Goal: Task Accomplishment & Management: Manage account settings

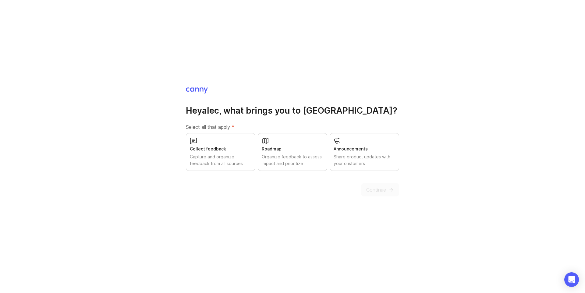
click at [231, 145] on div "Collect feedback Capture and organize feedback from all sources" at bounding box center [220, 152] width 69 height 38
click at [270, 146] on div "Roadmap" at bounding box center [293, 149] width 62 height 7
click at [359, 163] on div "Share product updates with your customers" at bounding box center [365, 160] width 62 height 13
click at [372, 191] on span "Continue" at bounding box center [376, 189] width 20 height 7
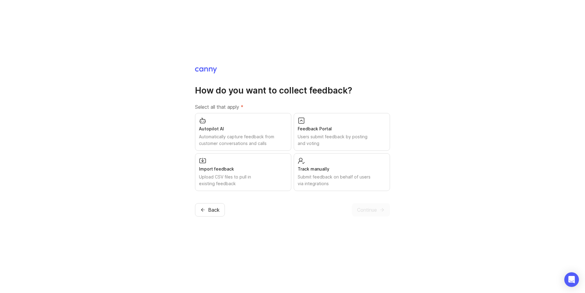
click at [305, 144] on div "Users submit feedback by posting and voting" at bounding box center [342, 139] width 88 height 13
click at [368, 208] on span "Continue" at bounding box center [367, 209] width 20 height 7
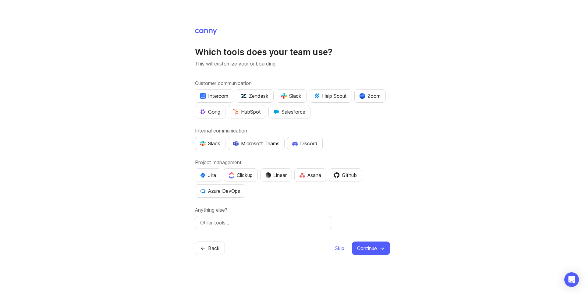
click at [302, 99] on button "Slack" at bounding box center [291, 95] width 30 height 13
click at [215, 146] on div "Slack" at bounding box center [210, 143] width 20 height 7
click at [290, 98] on div "Slack" at bounding box center [291, 95] width 20 height 7
click at [289, 94] on div "Slack" at bounding box center [291, 95] width 20 height 7
click at [269, 179] on div "Linear" at bounding box center [275, 175] width 21 height 7
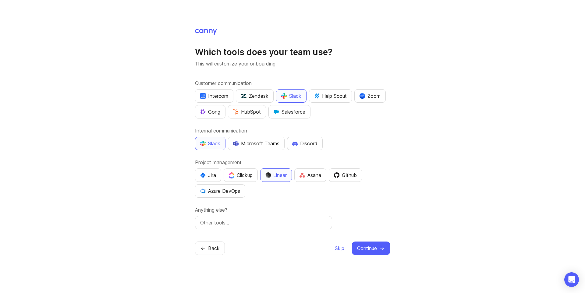
click at [292, 223] on input "text" at bounding box center [263, 222] width 127 height 7
type input "Slack"
click at [375, 249] on span "Continue" at bounding box center [367, 248] width 20 height 7
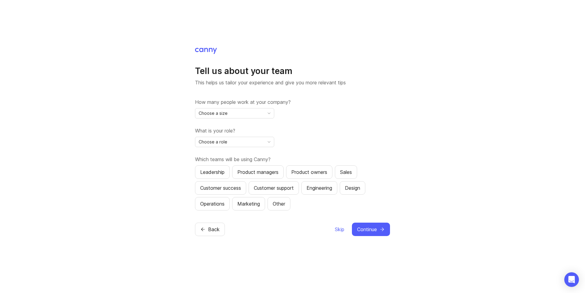
click at [241, 114] on div "Choose a size" at bounding box center [229, 114] width 69 height 10
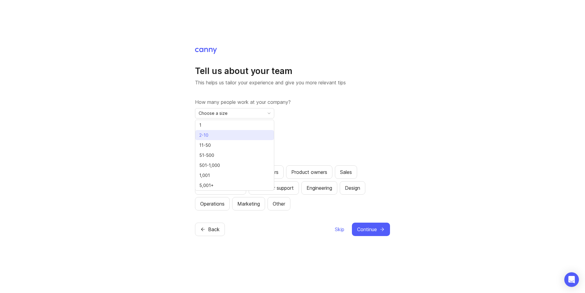
click at [233, 132] on li "2-10" at bounding box center [234, 135] width 79 height 10
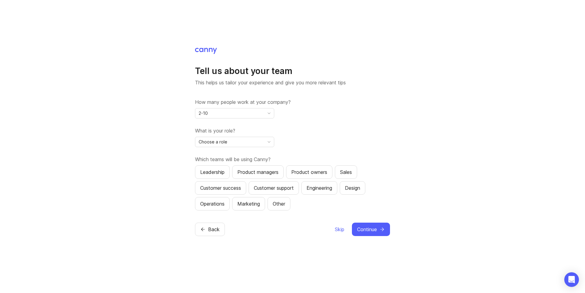
click at [235, 142] on div "Choose a role" at bounding box center [229, 142] width 69 height 10
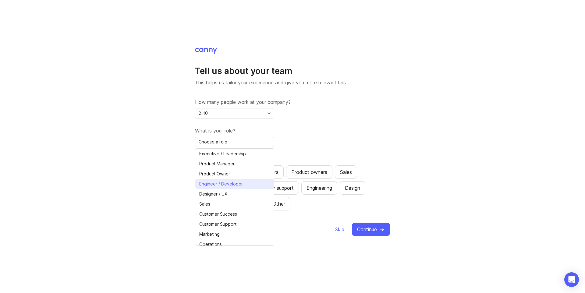
click at [234, 182] on span "Engineer / Developer" at bounding box center [221, 184] width 44 height 7
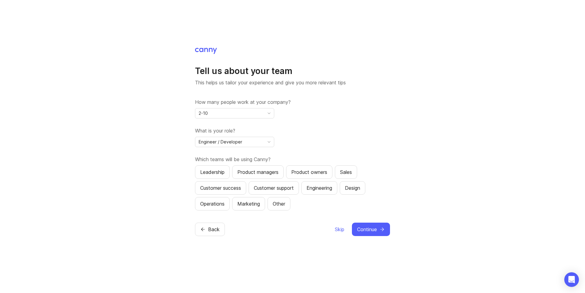
click at [364, 229] on span "Continue" at bounding box center [367, 229] width 20 height 7
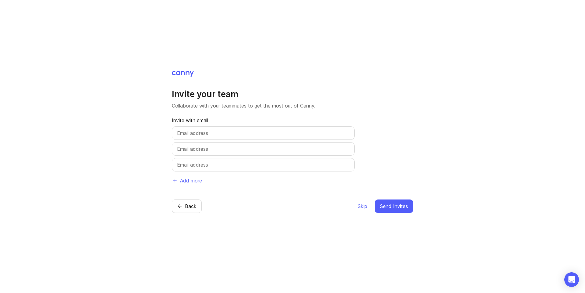
click at [228, 128] on div at bounding box center [263, 132] width 183 height 13
click at [229, 130] on input "text" at bounding box center [263, 133] width 173 height 7
click at [308, 114] on div "Invite your team Collaborate with your teammates to get the most out of Canny. …" at bounding box center [292, 138] width 241 height 99
click at [279, 133] on input "luke@kino" at bounding box center [263, 133] width 173 height 7
type input "luke@kino.ai"
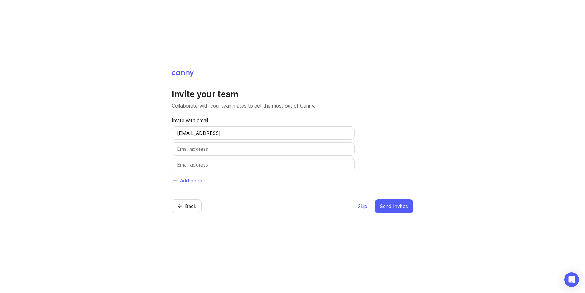
click at [262, 80] on div "Invite your team Collaborate with your teammates to get the most out of Canny. …" at bounding box center [292, 141] width 241 height 143
click at [393, 207] on span "Send Invites" at bounding box center [394, 206] width 28 height 7
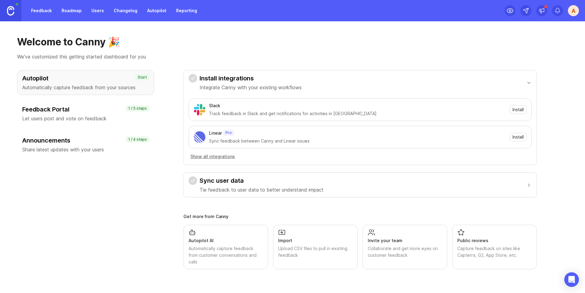
click at [514, 111] on span "Install" at bounding box center [518, 110] width 11 height 6
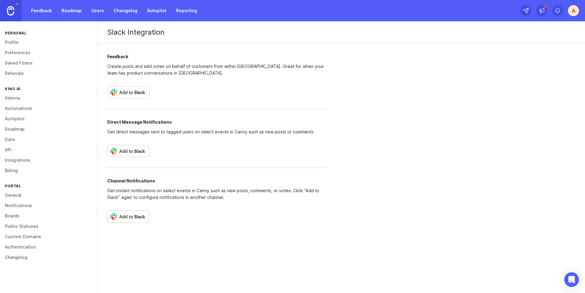
click at [139, 94] on img at bounding box center [128, 92] width 42 height 12
click at [7, 98] on link "Admins" at bounding box center [48, 98] width 97 height 10
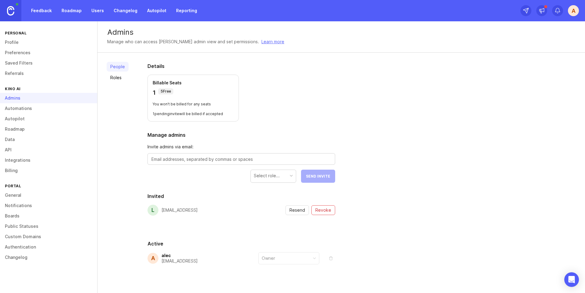
click at [23, 115] on link "Autopilot" at bounding box center [48, 119] width 97 height 10
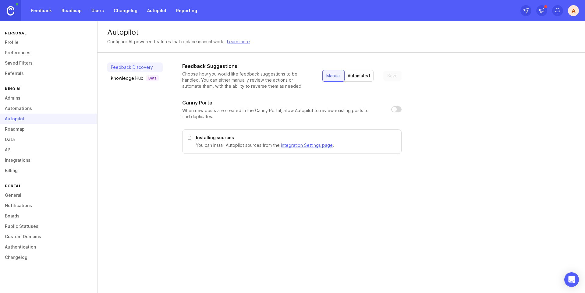
click at [22, 128] on link "Roadmap" at bounding box center [48, 129] width 97 height 10
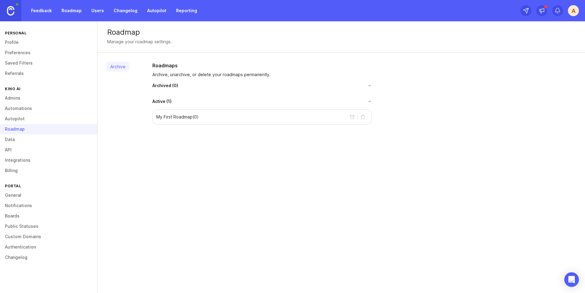
click at [23, 139] on link "Data" at bounding box center [48, 139] width 97 height 10
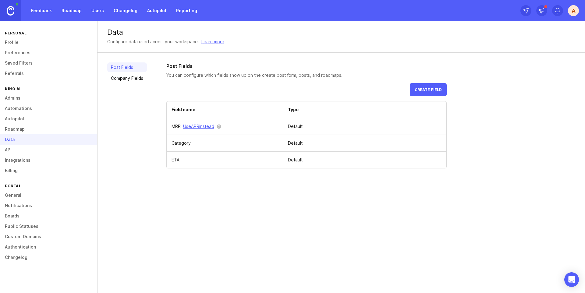
click at [26, 152] on link "API" at bounding box center [48, 150] width 97 height 10
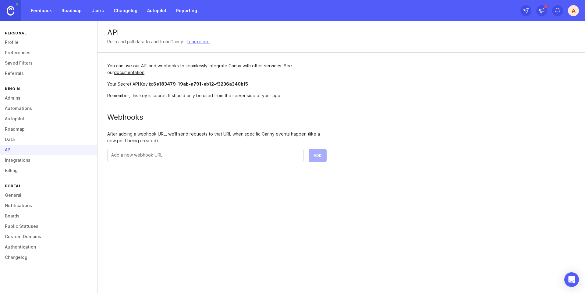
click at [21, 41] on link "Profile" at bounding box center [48, 42] width 97 height 10
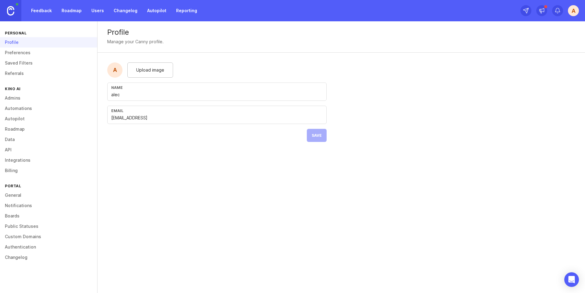
click at [59, 9] on link "Roadmap" at bounding box center [71, 10] width 27 height 11
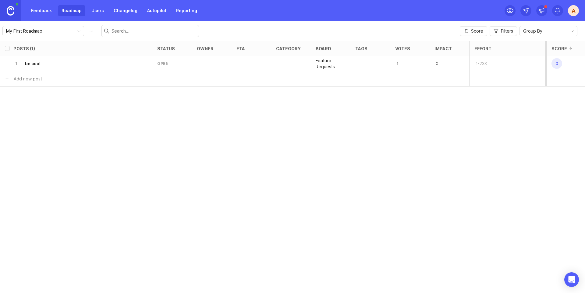
click at [92, 8] on link "Users" at bounding box center [98, 10] width 20 height 11
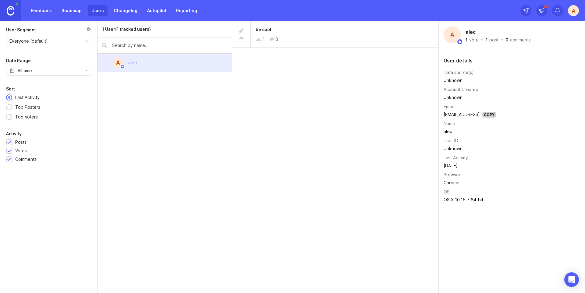
click at [134, 10] on link "Changelog" at bounding box center [125, 10] width 31 height 11
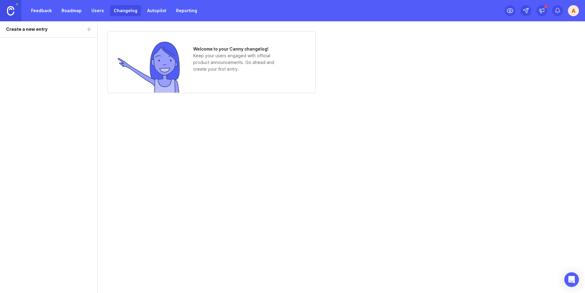
click at [144, 10] on link "Autopilot" at bounding box center [157, 10] width 27 height 11
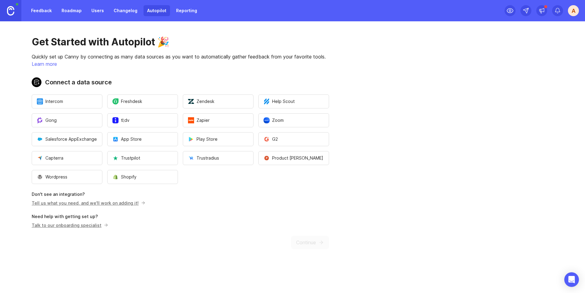
click at [42, 9] on link "Feedback" at bounding box center [41, 10] width 28 height 11
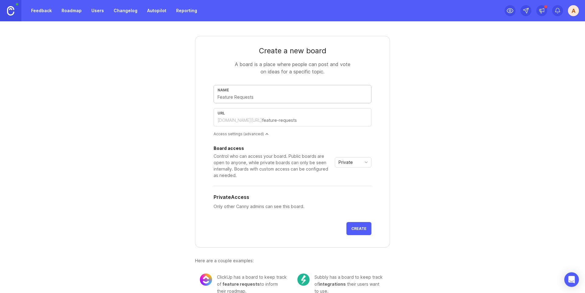
click at [238, 97] on input "text" at bounding box center [293, 97] width 150 height 7
click at [38, 13] on link "Feedback" at bounding box center [41, 10] width 28 height 11
click at [262, 120] on input "text" at bounding box center [314, 120] width 105 height 7
click at [339, 157] on div "Board access Control who can access your board. Public boards are open to anyon…" at bounding box center [293, 162] width 158 height 32
click at [341, 161] on span "Private" at bounding box center [346, 162] width 14 height 7
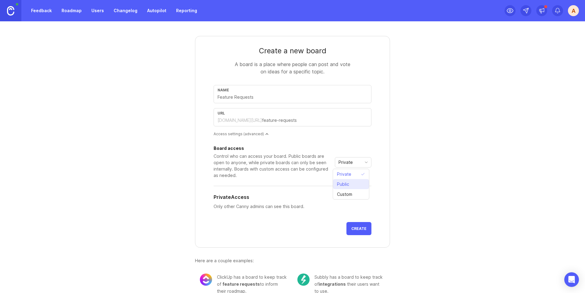
click at [340, 187] on span "Public" at bounding box center [343, 184] width 12 height 7
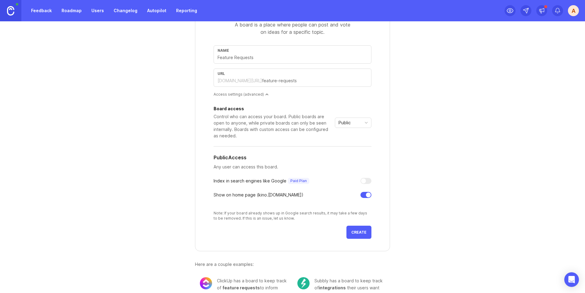
scroll to position [54, 0]
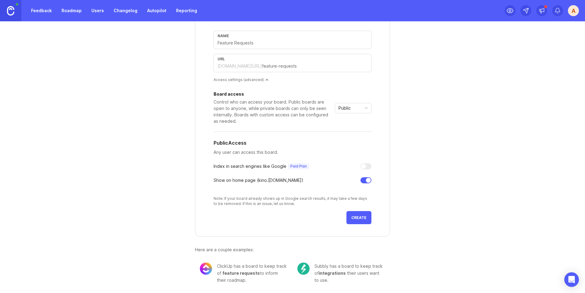
click at [9, 11] on img at bounding box center [10, 10] width 7 height 9
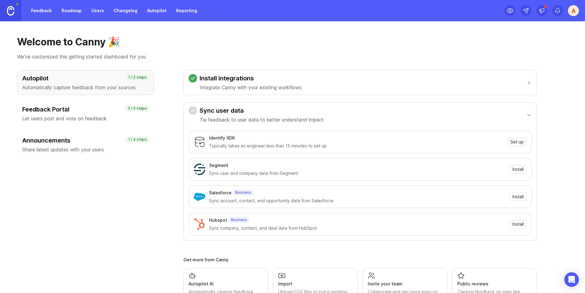
click at [112, 114] on div "Feedback Portal Let users post and vote on feedback" at bounding box center [85, 113] width 127 height 17
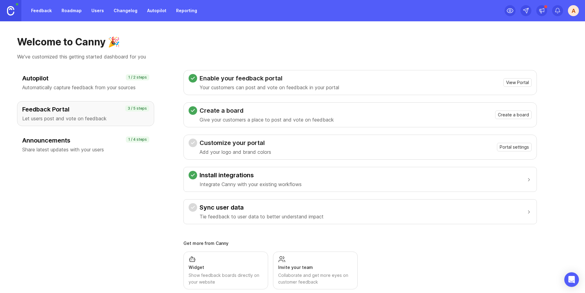
click at [349, 206] on button "Sync user data Tie feedback to user data to better understand impact" at bounding box center [360, 212] width 343 height 24
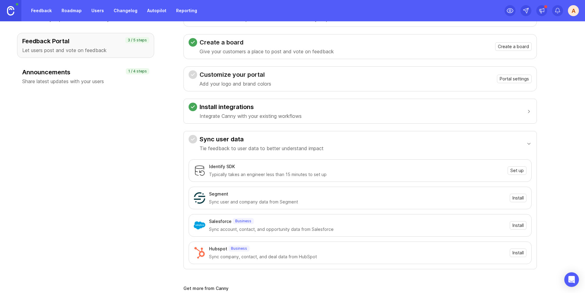
scroll to position [69, 0]
click at [522, 170] on span "Set up" at bounding box center [517, 170] width 13 height 6
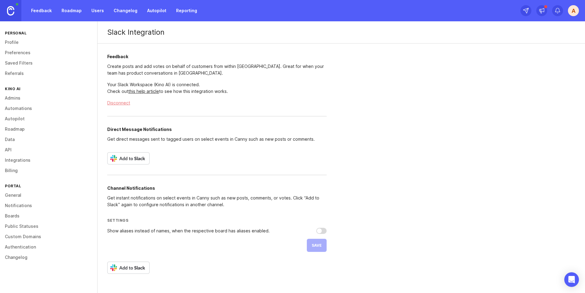
click at [139, 157] on img at bounding box center [128, 158] width 42 height 12
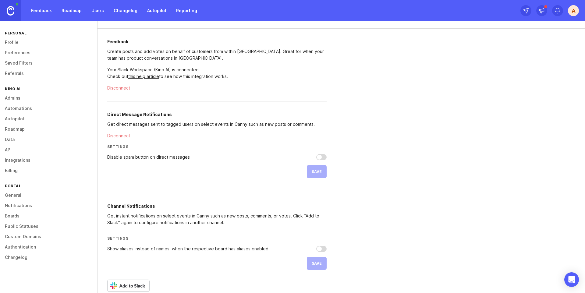
scroll to position [24, 0]
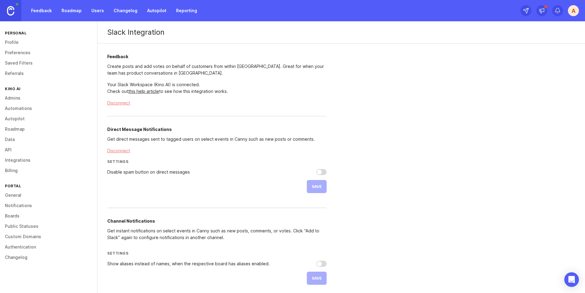
click at [11, 11] on img at bounding box center [10, 10] width 7 height 9
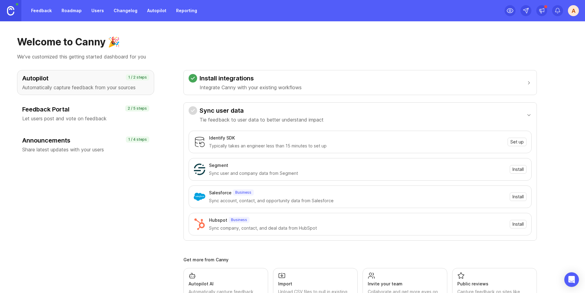
click at [117, 110] on h3 "Feedback Portal" at bounding box center [85, 109] width 127 height 9
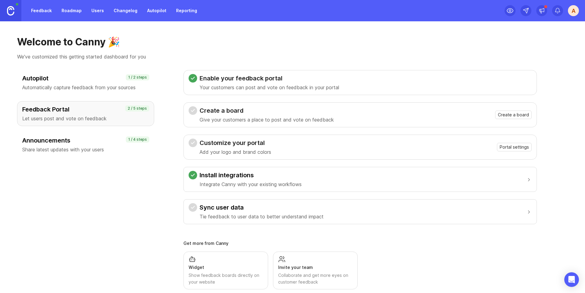
click at [508, 118] on span "Create a board" at bounding box center [513, 115] width 31 height 6
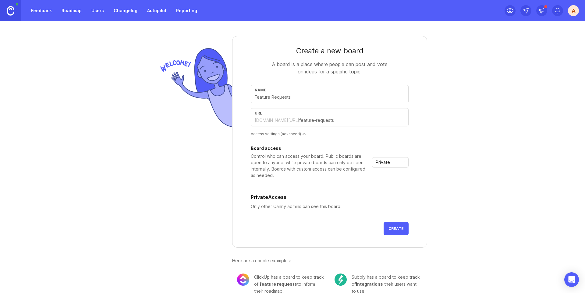
click at [296, 137] on form "Create a new board A board is a place where people can post and vote on ideas f…" at bounding box center [329, 142] width 195 height 212
click at [297, 143] on div "Board access Control who can access your board. Public boards are open to anyon…" at bounding box center [330, 179] width 158 height 76
click at [303, 134] on div at bounding box center [304, 134] width 3 height 3
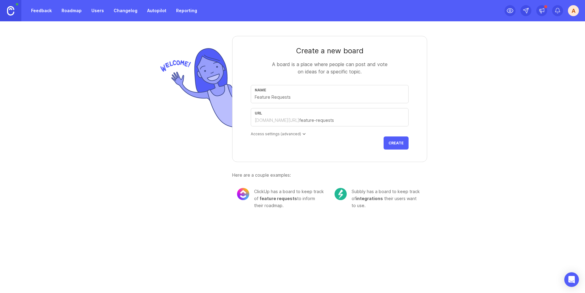
click at [303, 134] on div at bounding box center [304, 134] width 3 height 3
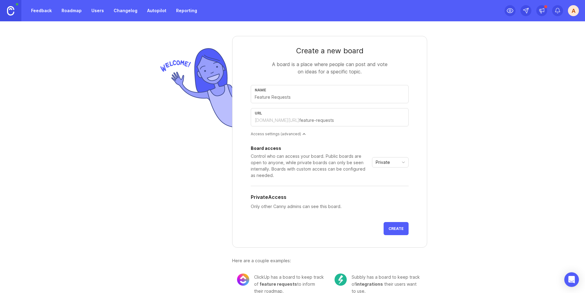
click at [376, 161] on span "Private" at bounding box center [383, 162] width 14 height 7
click at [380, 186] on span "Public" at bounding box center [380, 184] width 12 height 7
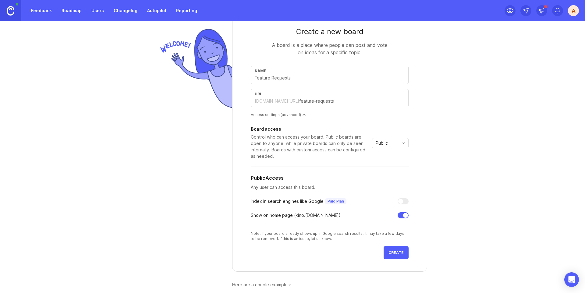
scroll to position [20, 0]
click at [384, 255] on button "Create" at bounding box center [396, 251] width 25 height 13
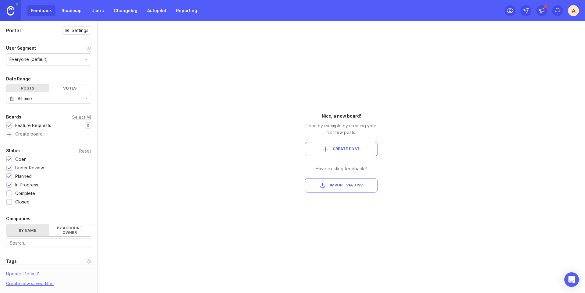
click at [11, 10] on img at bounding box center [10, 10] width 7 height 9
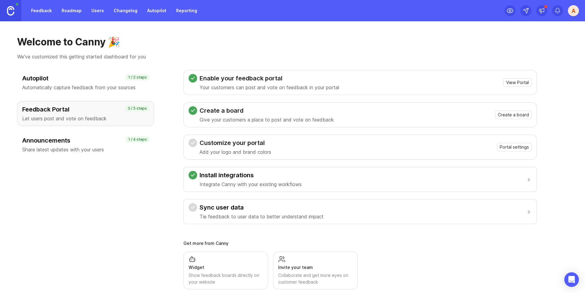
click at [504, 148] on span "Portal settings" at bounding box center [514, 147] width 29 height 6
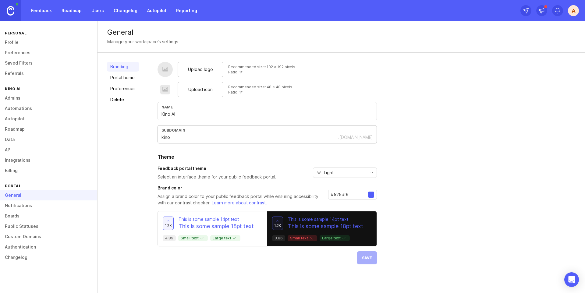
click at [187, 138] on input "kino" at bounding box center [250, 137] width 177 height 7
click at [47, 237] on link "Custom Domains" at bounding box center [48, 237] width 97 height 10
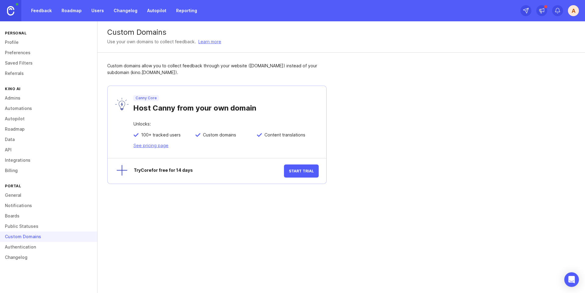
click at [144, 98] on p "Canny Core" at bounding box center [146, 98] width 21 height 5
click at [63, 224] on link "Public Statuses" at bounding box center [48, 226] width 97 height 10
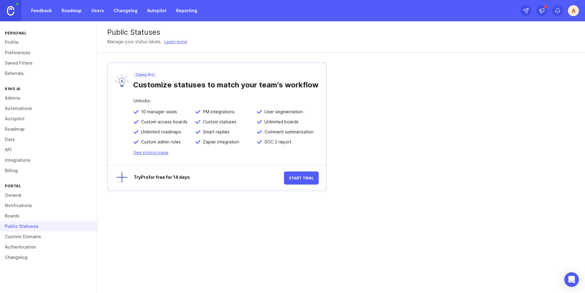
click at [60, 218] on link "Boards" at bounding box center [48, 216] width 97 height 10
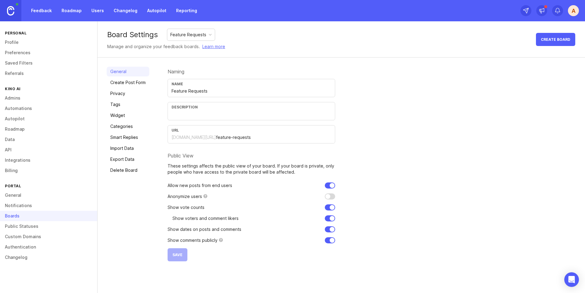
click at [54, 205] on link "Notifications" at bounding box center [48, 206] width 97 height 10
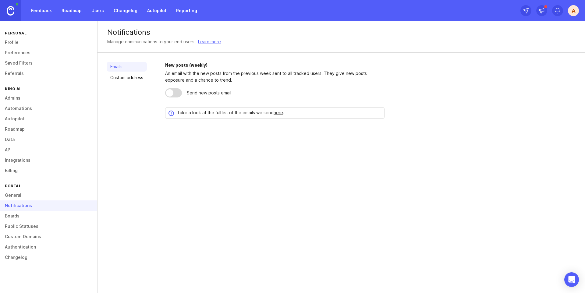
click at [51, 201] on div "Notifications" at bounding box center [48, 206] width 97 height 10
click at [16, 15] on link at bounding box center [10, 10] width 21 height 21
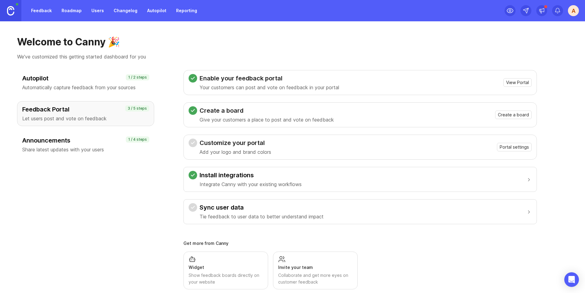
click at [501, 147] on span "Portal settings" at bounding box center [514, 147] width 29 height 6
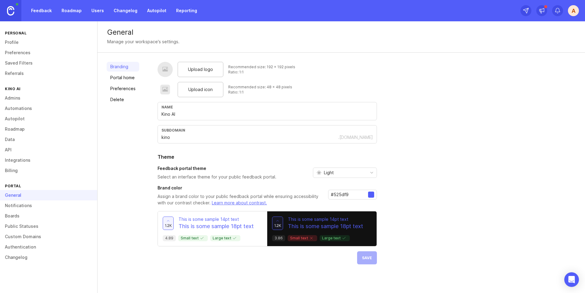
click at [127, 77] on link "Portal home" at bounding box center [123, 78] width 33 height 10
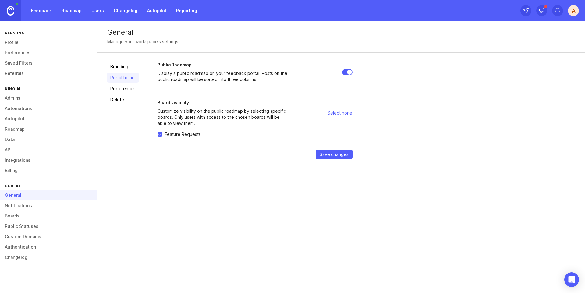
click at [122, 92] on link "Preferences" at bounding box center [123, 89] width 33 height 10
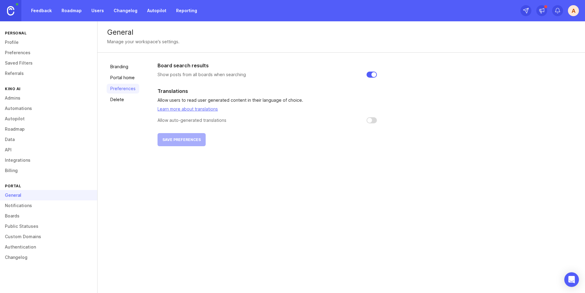
click at [124, 98] on link "Delete" at bounding box center [123, 100] width 33 height 10
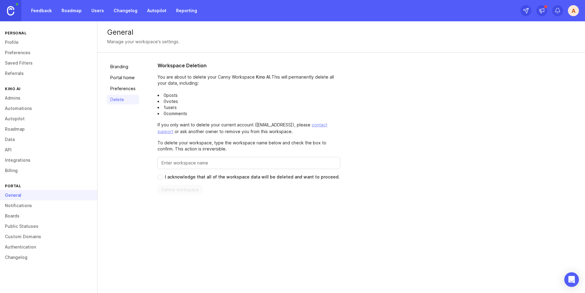
click at [123, 73] on div "Branding Portal home Preferences Delete" at bounding box center [123, 128] width 33 height 133
click at [123, 70] on link "Branding" at bounding box center [123, 67] width 33 height 10
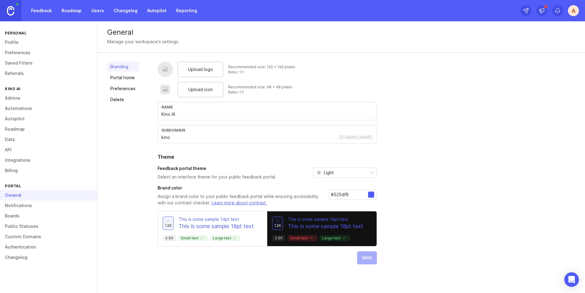
click at [347, 173] on div "Light" at bounding box center [340, 173] width 54 height 10
click at [294, 179] on div "Feedback portal theme Select an interface theme for your public feedback portal…" at bounding box center [267, 172] width 219 height 15
click at [371, 194] on div at bounding box center [371, 195] width 6 height 6
click at [340, 173] on div "Light" at bounding box center [340, 173] width 54 height 10
click at [340, 206] on li "Dark" at bounding box center [343, 205] width 63 height 10
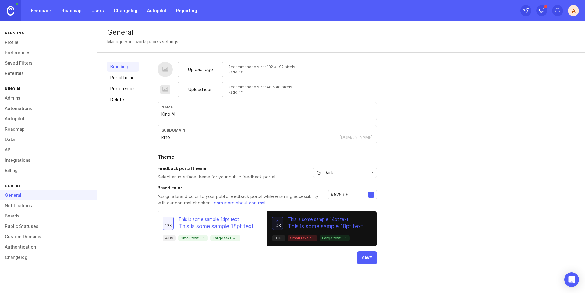
click at [363, 256] on span "Save" at bounding box center [367, 258] width 10 height 5
click at [19, 99] on link "Admins" at bounding box center [48, 98] width 97 height 10
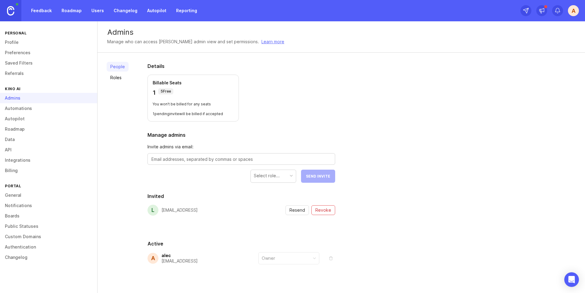
click at [42, 45] on link "Profile" at bounding box center [48, 42] width 97 height 10
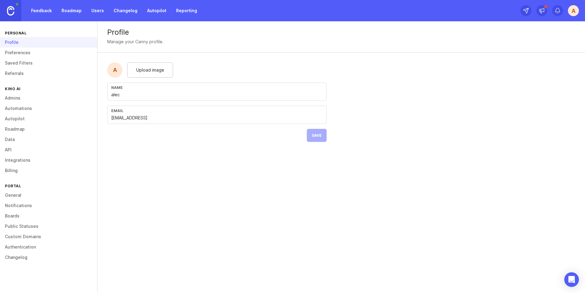
click at [40, 51] on link "Preferences" at bounding box center [48, 53] width 97 height 10
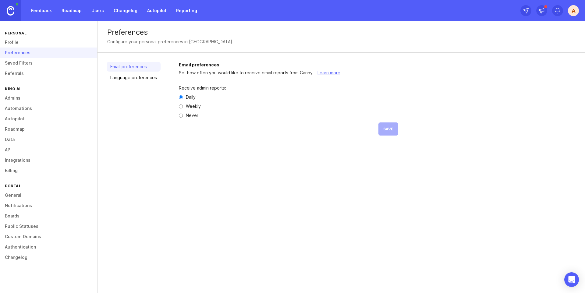
click at [44, 61] on link "Saved Filters" at bounding box center [48, 63] width 97 height 10
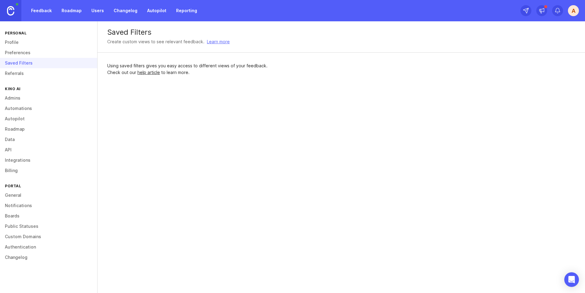
click at [44, 69] on link "Referrals" at bounding box center [48, 73] width 97 height 10
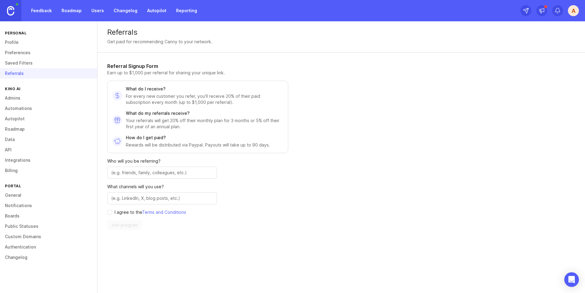
click at [47, 14] on link "Feedback" at bounding box center [41, 10] width 28 height 11
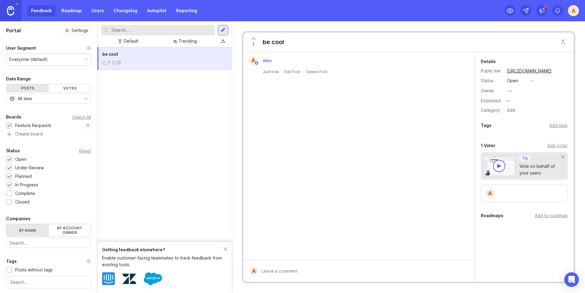
click at [227, 247] on div "Getting feedback elsewhere? Enable customer-facing teammates to track feedback …" at bounding box center [165, 268] width 134 height 52
click at [493, 217] on div "Roadmaps" at bounding box center [492, 215] width 23 height 7
drag, startPoint x: 319, startPoint y: 73, endPoint x: 327, endPoint y: 91, distance: 19.6
click at [327, 91] on div "a alec Just now · Edit Post · Delete Post" at bounding box center [359, 156] width 231 height 208
click at [374, 83] on div "a alec Just now · Edit Post · Delete Post" at bounding box center [359, 156] width 231 height 208
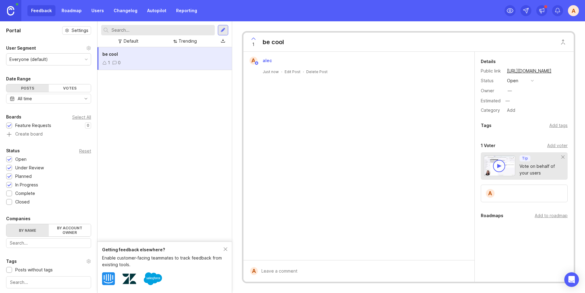
click at [279, 42] on div "be cool" at bounding box center [273, 42] width 21 height 9
drag, startPoint x: 294, startPoint y: 44, endPoint x: 417, endPoint y: 58, distance: 123.4
click at [295, 44] on div "1 be cool" at bounding box center [409, 42] width 330 height 19
click at [186, 66] on div "1 0" at bounding box center [164, 62] width 125 height 7
click at [375, 270] on div at bounding box center [363, 271] width 211 height 12
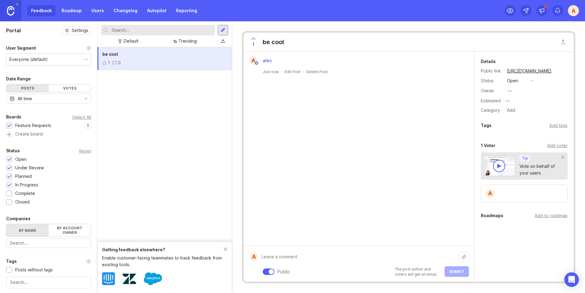
click at [501, 165] on div at bounding box center [499, 166] width 4 height 4
click at [543, 215] on div "Add to roadmap" at bounding box center [551, 215] width 33 height 7
click at [503, 243] on link "My First Roadmap" at bounding box center [499, 243] width 36 height 7
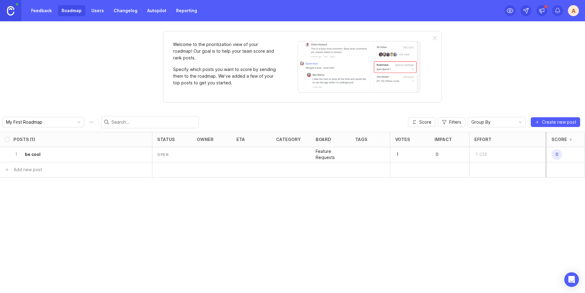
click at [121, 158] on div "1 be cool" at bounding box center [74, 154] width 122 height 15
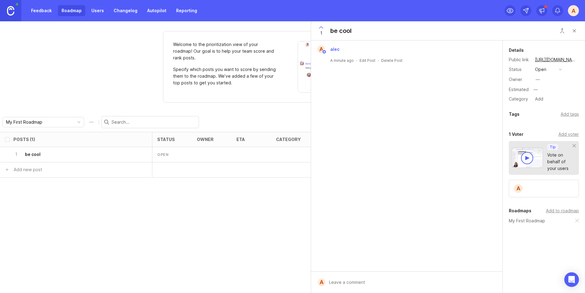
click at [211, 189] on div "Posts (1) status owner eta category board tags Votes Impact Effort Score 1 be c…" at bounding box center [292, 212] width 585 height 161
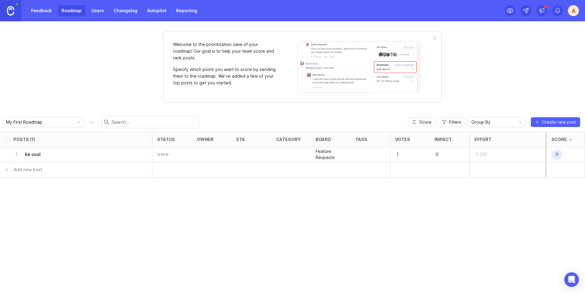
click at [435, 37] on div at bounding box center [435, 38] width 4 height 5
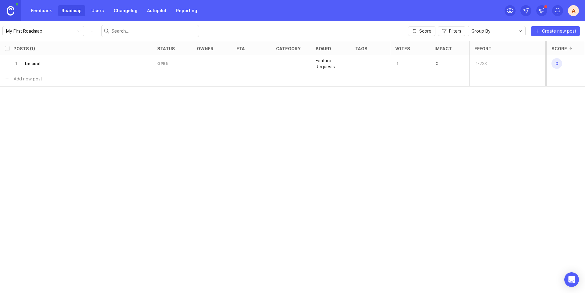
click at [46, 64] on div "1 be cool" at bounding box center [74, 63] width 122 height 15
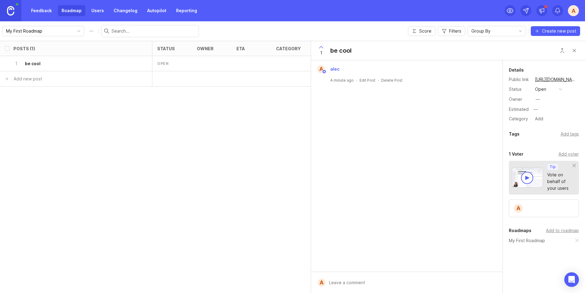
click at [573, 49] on button "Close button" at bounding box center [574, 50] width 12 height 12
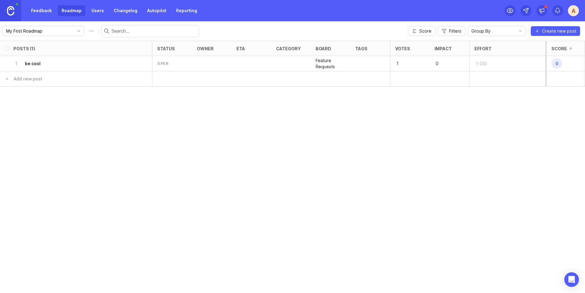
click at [44, 12] on link "Feedback" at bounding box center [41, 10] width 28 height 11
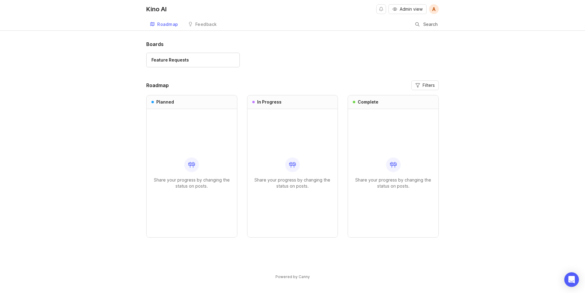
click at [222, 119] on div "Share your progress by changing the status on posts." at bounding box center [191, 173] width 81 height 128
click at [207, 63] on div "Feature Requests" at bounding box center [192, 60] width 83 height 7
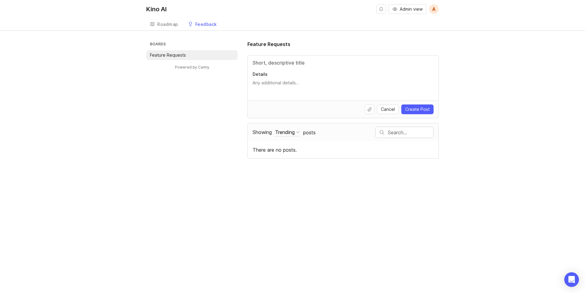
click at [453, 52] on div "Boards Feature Requests Powered by Canny Feature Requests Details Cancel Create…" at bounding box center [292, 100] width 585 height 118
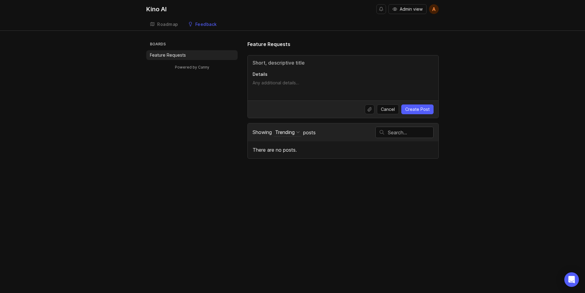
click at [152, 24] on icon at bounding box center [152, 24] width 5 height 5
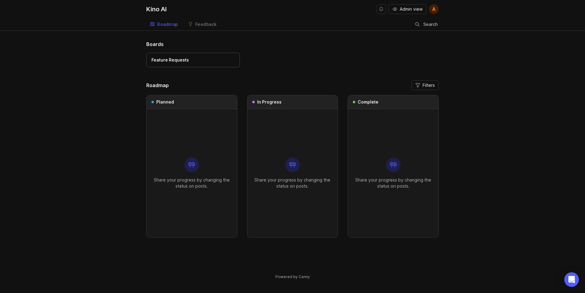
click at [205, 26] on div "Feedback" at bounding box center [206, 24] width 22 height 4
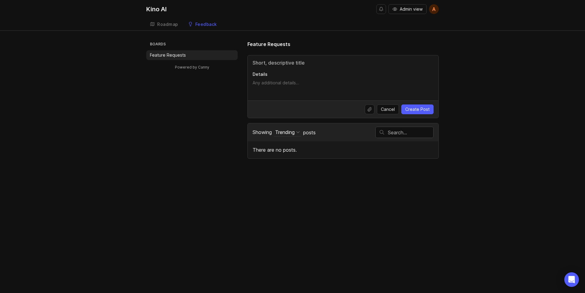
click at [161, 27] on div "Roadmap" at bounding box center [167, 24] width 21 height 4
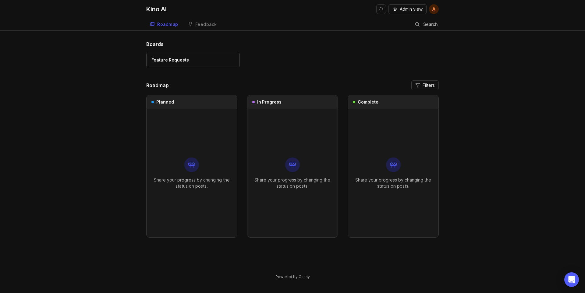
click at [198, 27] on div "Feedback" at bounding box center [206, 24] width 22 height 4
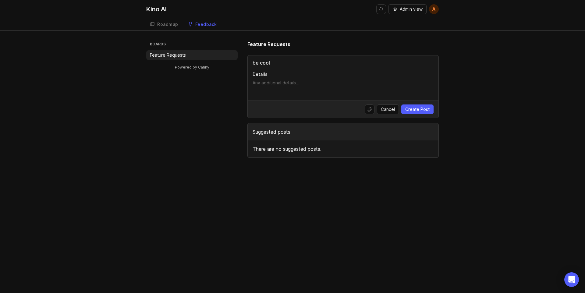
type input "be cool"
click at [422, 112] on span "Create Post" at bounding box center [417, 109] width 24 height 6
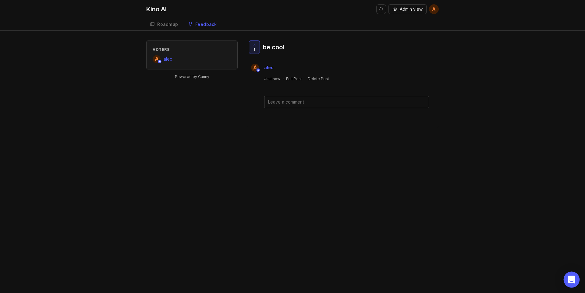
click at [567, 275] on div "Open Intercom Messenger" at bounding box center [572, 280] width 16 height 16
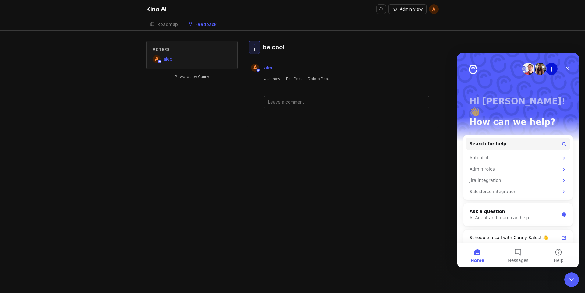
click at [374, 181] on div "Kino AI Admin view a Create Roadmap Feedback Feature Requests Voters a alec Pow…" at bounding box center [292, 146] width 585 height 293
click at [566, 70] on icon "Close" at bounding box center [567, 68] width 5 height 5
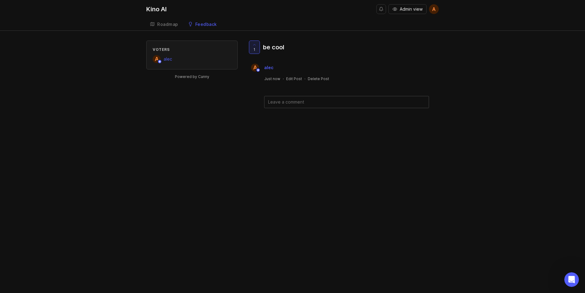
click at [166, 25] on div "Roadmap" at bounding box center [167, 24] width 21 height 4
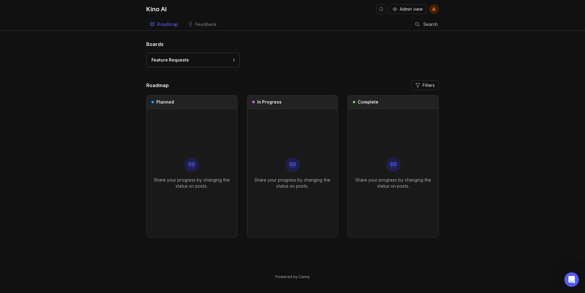
click at [194, 27] on link "Feedback" at bounding box center [202, 24] width 36 height 12
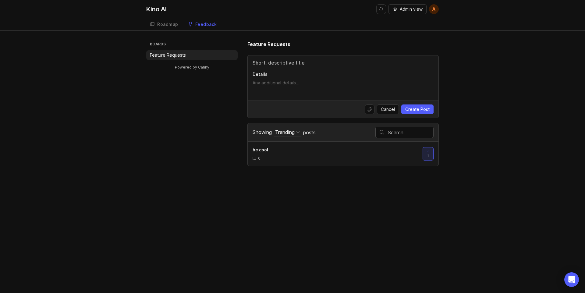
click at [152, 24] on icon at bounding box center [152, 23] width 0 height 3
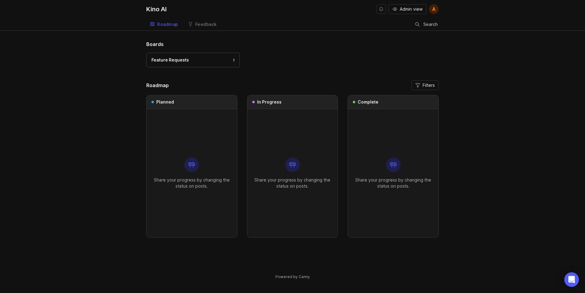
click at [210, 55] on link "Feature Requests 1" at bounding box center [193, 60] width 94 height 15
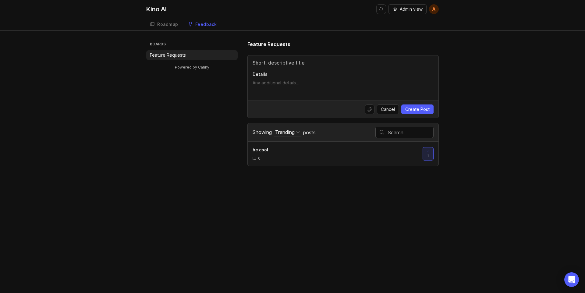
click at [169, 28] on link "Roadmap" at bounding box center [164, 24] width 36 height 12
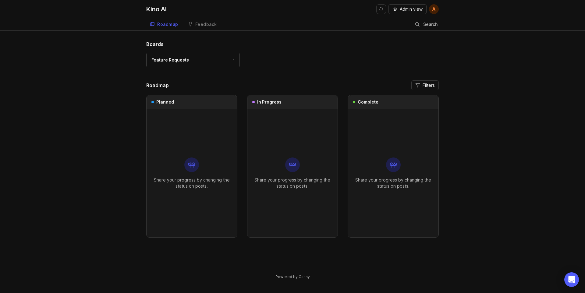
click at [205, 26] on div "Feedback" at bounding box center [206, 24] width 22 height 4
